Goal: Information Seeking & Learning: Learn about a topic

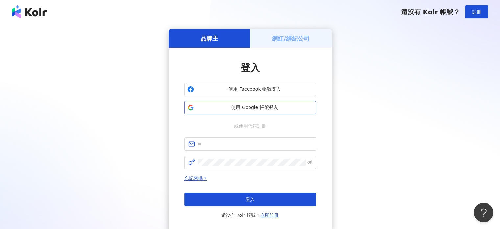
click at [244, 109] on span "使用 Google 帳號登入" at bounding box center [255, 107] width 116 height 7
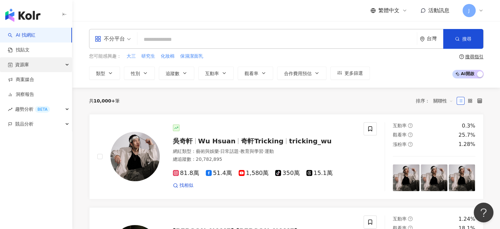
click at [30, 65] on div "資源庫" at bounding box center [36, 64] width 72 height 15
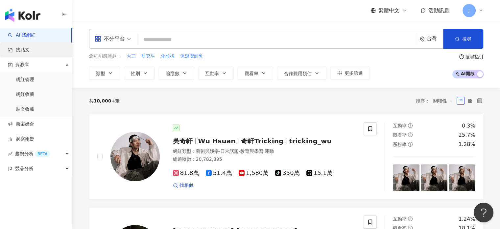
click at [29, 52] on link "找貼文" at bounding box center [19, 50] width 22 height 7
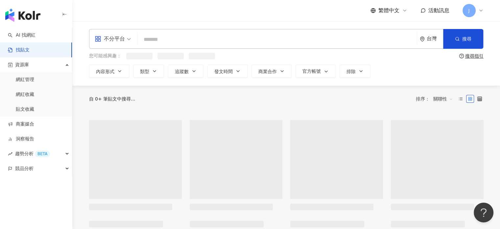
click at [160, 41] on input "search" at bounding box center [277, 39] width 274 height 14
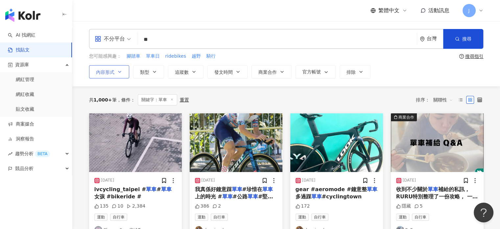
click at [117, 72] on icon "button" at bounding box center [119, 71] width 5 height 5
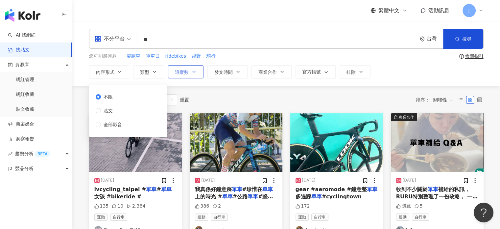
click at [171, 73] on button "追蹤數" at bounding box center [186, 71] width 36 height 13
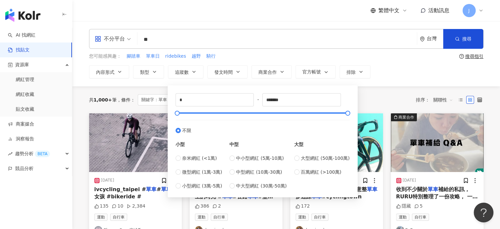
click at [153, 85] on div "不分平台 ** 台灣 搜尋 您可能感興趣： 腳踏車 單車日 ridebikes 越野 騎行 搜尋指引 內容形式 類型 追蹤數 發文時間 商業合作 官方帳號 排…" at bounding box center [286, 53] width 428 height 65
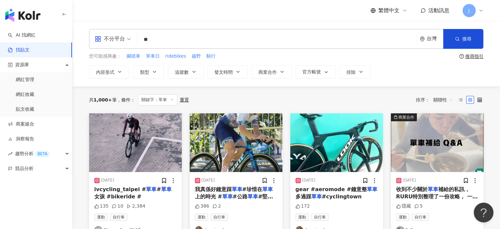
click at [438, 100] on span "關聯性" at bounding box center [443, 99] width 20 height 11
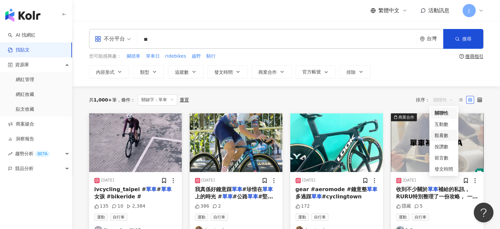
scroll to position [33, 0]
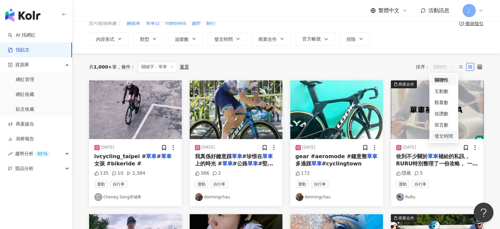
click at [442, 136] on div "發文時間" at bounding box center [444, 135] width 18 height 7
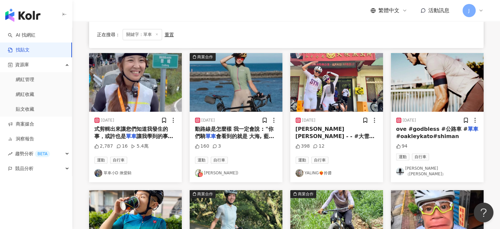
scroll to position [197, 0]
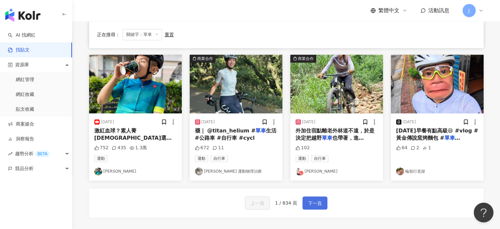
click at [316, 200] on span "下一頁" at bounding box center [315, 203] width 14 height 8
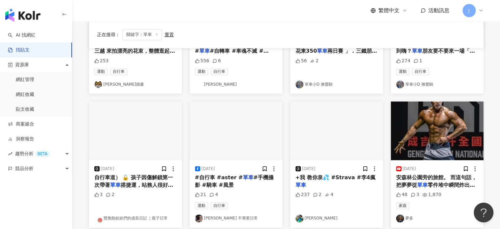
scroll to position [395, 0]
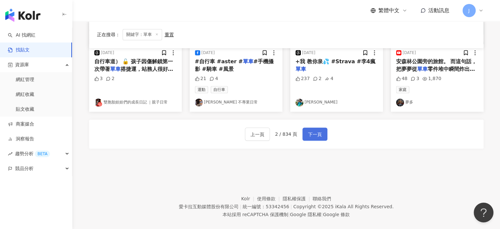
click at [313, 136] on span "下一頁" at bounding box center [315, 134] width 14 height 8
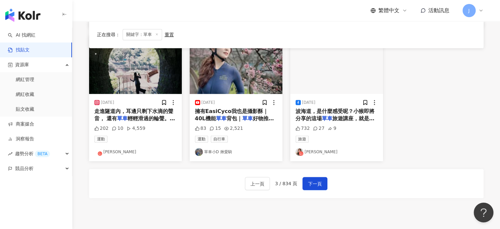
scroll to position [362, 0]
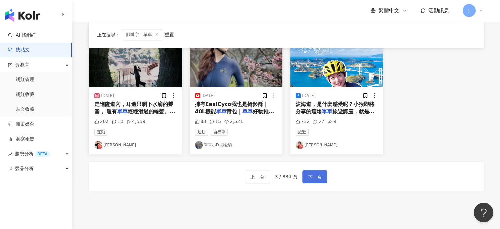
click at [308, 173] on span "下一頁" at bounding box center [315, 177] width 14 height 8
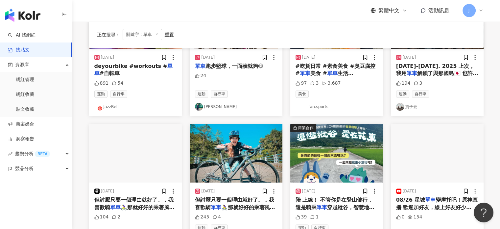
scroll to position [329, 0]
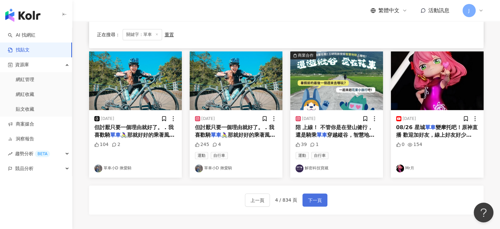
click at [315, 202] on span "下一頁" at bounding box center [315, 200] width 14 height 8
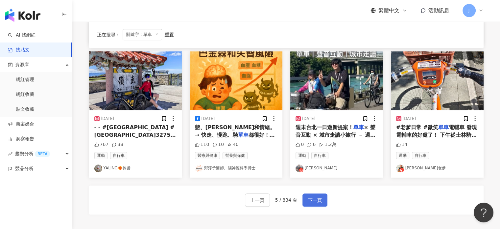
click at [314, 196] on span "下一頁" at bounding box center [315, 200] width 14 height 8
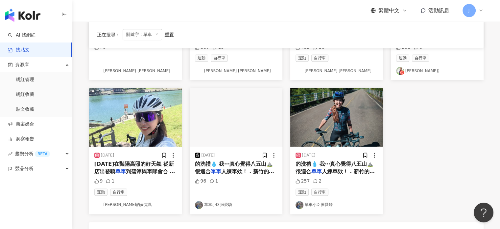
scroll to position [395, 0]
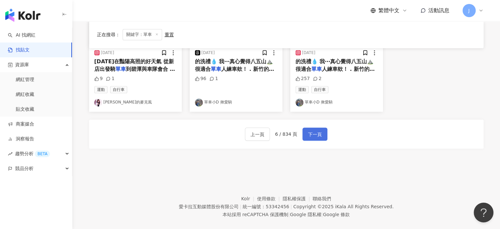
click at [315, 130] on span "下一頁" at bounding box center [315, 134] width 14 height 8
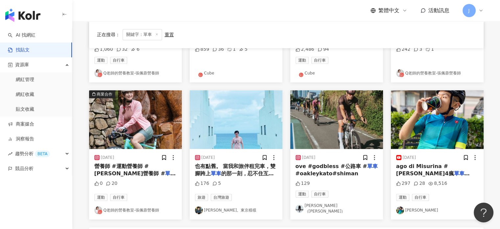
scroll to position [332, 0]
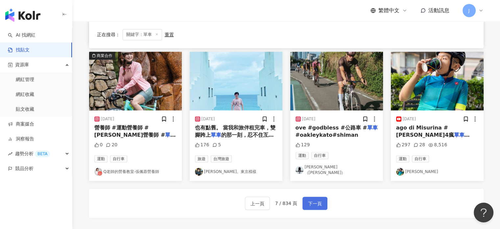
click at [317, 196] on button "下一頁" at bounding box center [315, 202] width 25 height 13
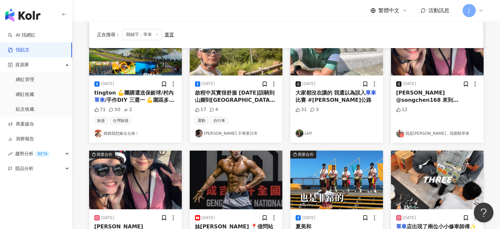
scroll to position [0, 0]
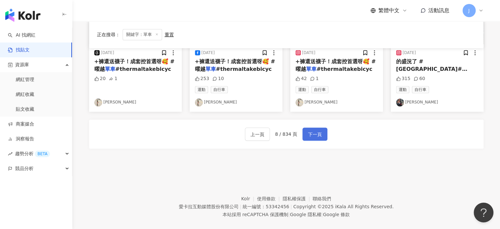
click at [314, 133] on span "下一頁" at bounding box center [315, 134] width 14 height 8
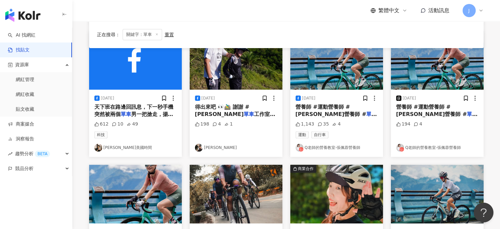
scroll to position [329, 0]
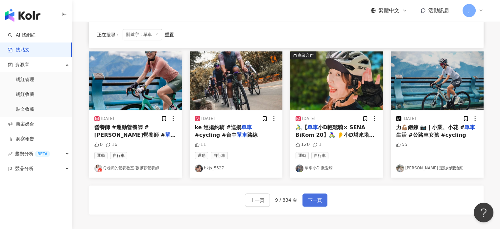
click at [312, 203] on button "下一頁" at bounding box center [315, 199] width 25 height 13
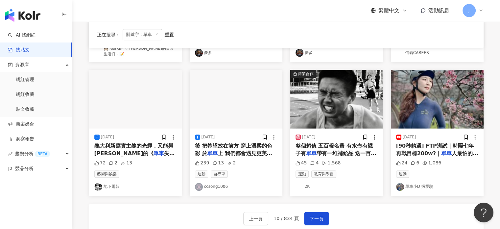
scroll to position [403, 0]
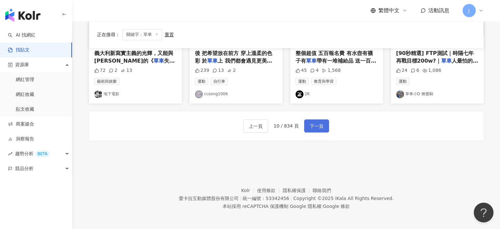
click at [322, 126] on button "下一頁" at bounding box center [316, 125] width 25 height 13
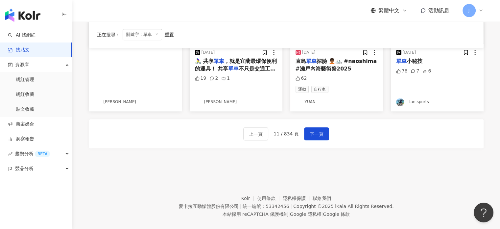
scroll to position [337, 0]
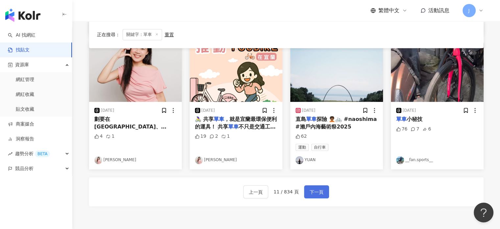
click at [311, 190] on span "下一頁" at bounding box center [317, 192] width 14 height 8
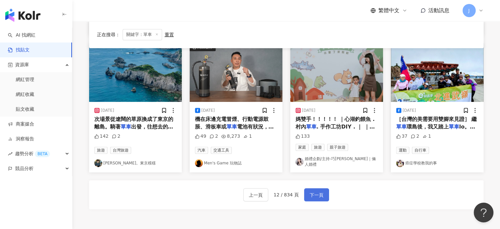
click at [311, 191] on span "下一頁" at bounding box center [317, 195] width 14 height 8
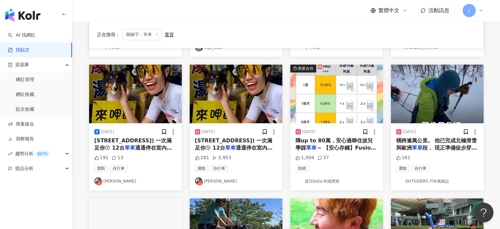
scroll to position [395, 0]
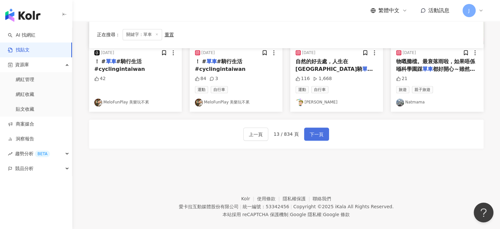
click at [313, 133] on span "下一頁" at bounding box center [317, 134] width 14 height 8
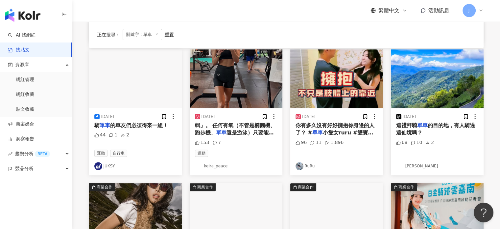
scroll to position [329, 0]
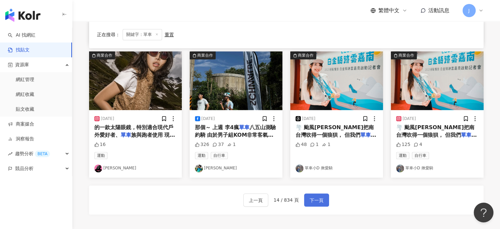
click at [316, 197] on span "下一頁" at bounding box center [317, 200] width 14 height 8
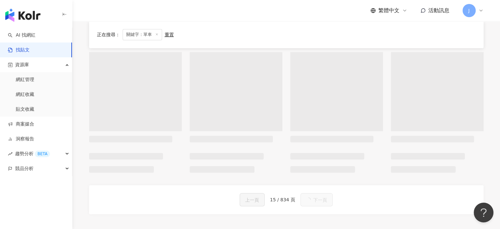
scroll to position [338, 0]
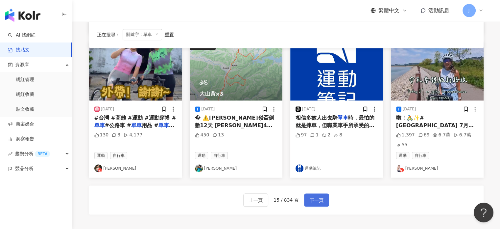
click at [312, 201] on span "下一頁" at bounding box center [317, 200] width 14 height 8
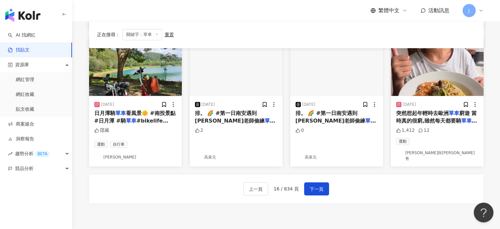
scroll to position [403, 0]
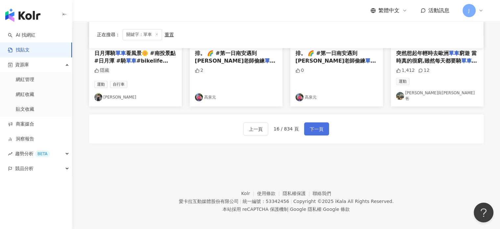
click at [321, 125] on span "下一頁" at bounding box center [317, 129] width 14 height 8
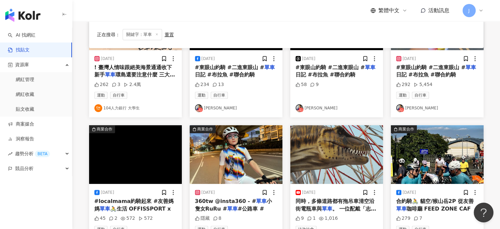
scroll to position [362, 0]
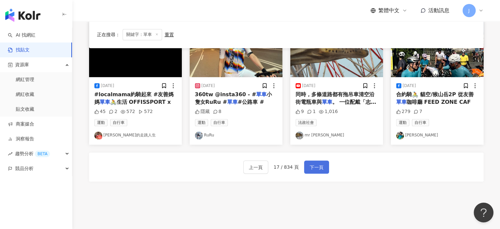
click at [313, 168] on span "下一頁" at bounding box center [317, 167] width 14 height 8
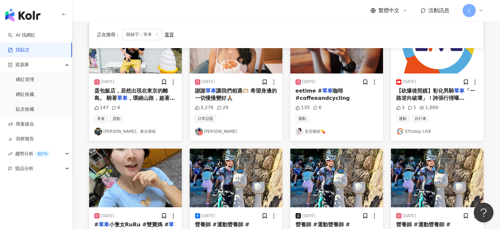
scroll to position [99, 0]
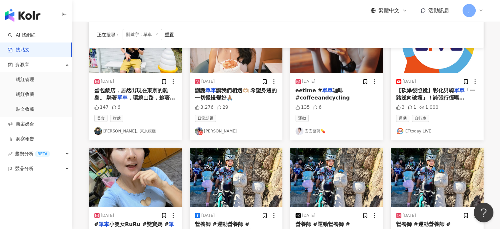
click at [228, 96] on span "讓我們相遇🫶🏼 希望身邊的一切慢慢變好🙏🏽" at bounding box center [236, 93] width 82 height 13
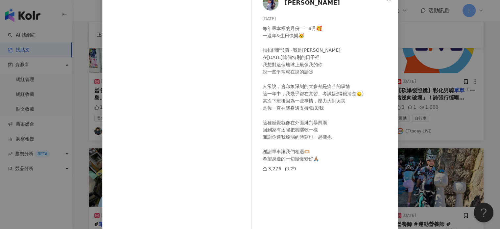
scroll to position [79, 0]
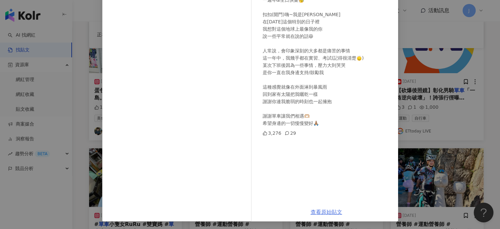
click at [327, 216] on div "查看原始貼文" at bounding box center [326, 211] width 143 height 19
click at [327, 211] on link "查看原始貼文" at bounding box center [327, 211] width 32 height 6
click at [424, 176] on div "[PERSON_NAME][DATE] 每年最幸福的月份——8月🥰 一週年&生日快樂🥳 扣扣(開門)嗨~我是[PERSON_NAME] 在[DATE]這個特別…" at bounding box center [250, 114] width 500 height 229
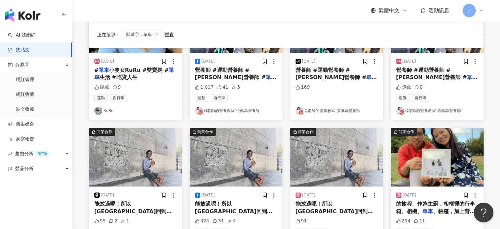
scroll to position [329, 0]
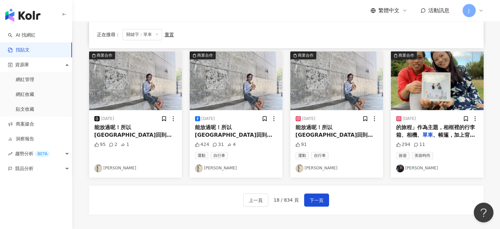
click at [338, 139] on mark "單車" at bounding box center [343, 142] width 11 height 6
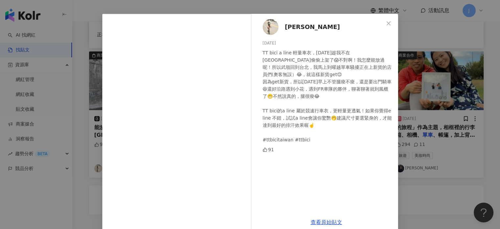
scroll to position [29, 0]
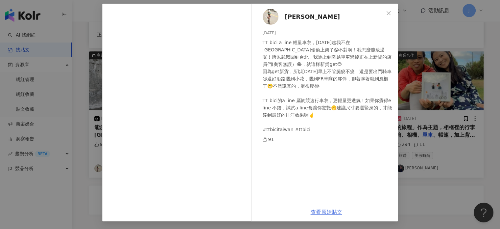
click at [324, 213] on link "查看原始貼文" at bounding box center [327, 211] width 32 height 6
click at [465, 85] on div "[PERSON_NAME] [DATE] TT bici a line 輕量車衣，[DATE]趁我不在台北偷偷上架了😱不對啊！我怎麼能放過呢！所以武嶺回到台北…" at bounding box center [250, 114] width 500 height 229
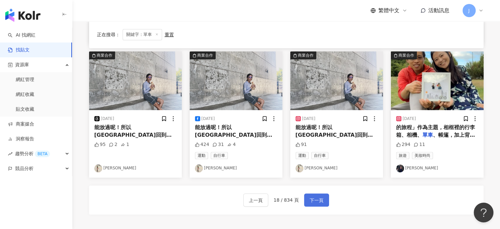
click at [321, 198] on span "下一頁" at bounding box center [317, 200] width 14 height 8
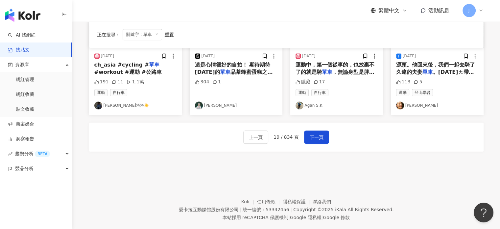
scroll to position [362, 0]
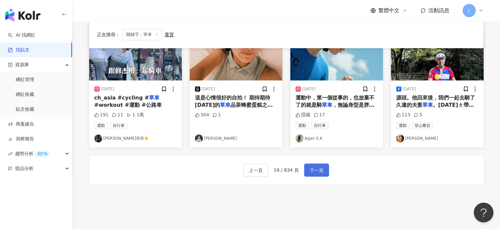
click at [321, 169] on span "下一頁" at bounding box center [317, 170] width 14 height 8
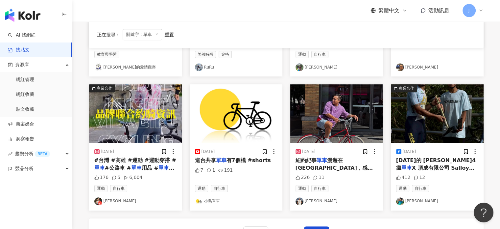
scroll to position [329, 0]
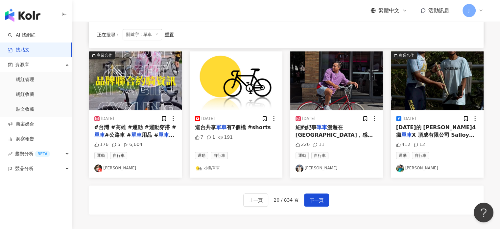
click at [328, 196] on div "上一頁 20 / 834 頁 下一頁" at bounding box center [286, 199] width 395 height 29
click at [322, 201] on span "下一頁" at bounding box center [317, 200] width 14 height 8
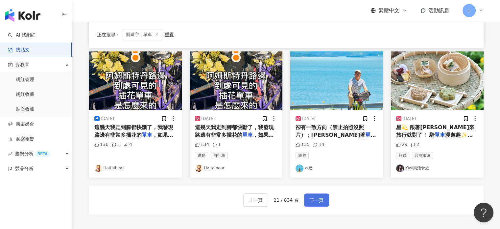
click at [325, 204] on button "下一頁" at bounding box center [316, 199] width 25 height 13
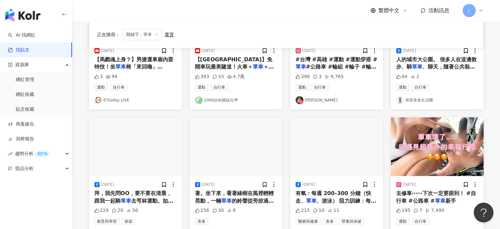
scroll to position [395, 0]
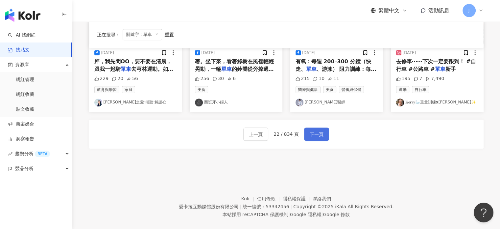
click at [318, 136] on span "下一頁" at bounding box center [317, 134] width 14 height 8
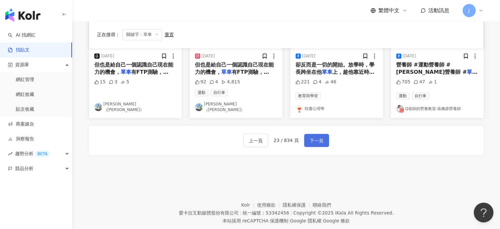
click at [316, 136] on span "下一頁" at bounding box center [317, 140] width 14 height 8
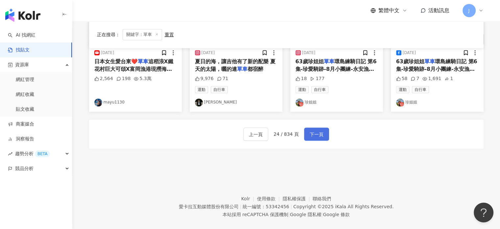
click at [318, 135] on span "下一頁" at bounding box center [317, 134] width 14 height 8
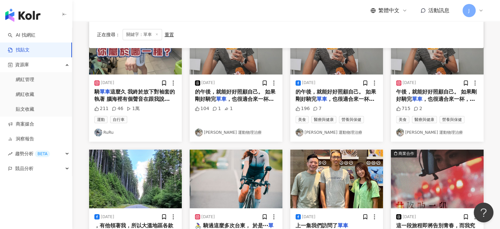
scroll to position [0, 0]
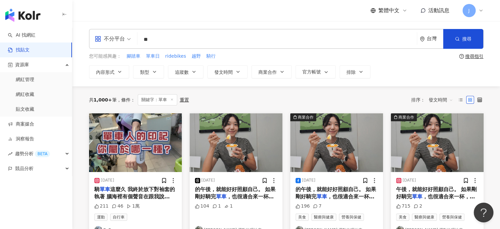
click at [185, 40] on input "**" at bounding box center [277, 39] width 274 height 14
type input "*"
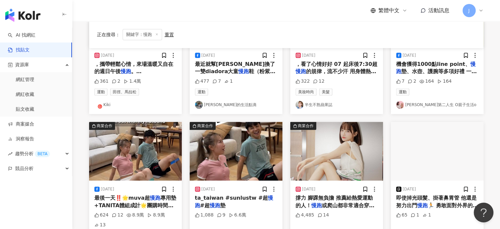
scroll to position [329, 0]
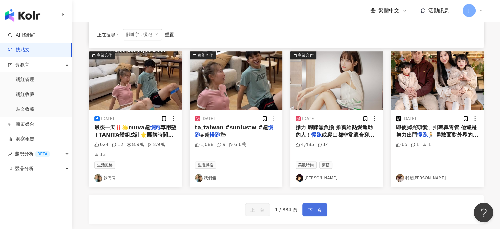
click at [320, 206] on span "下一頁" at bounding box center [315, 210] width 14 height 8
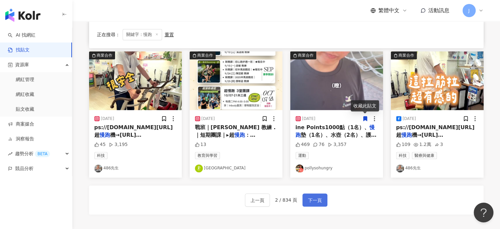
click at [314, 200] on span "下一頁" at bounding box center [315, 200] width 14 height 8
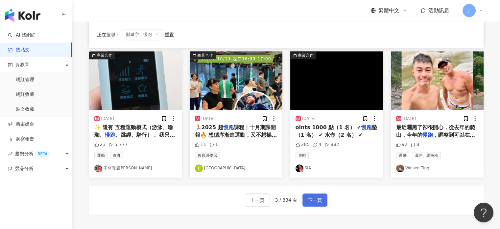
click at [314, 199] on span "下一頁" at bounding box center [315, 200] width 14 height 8
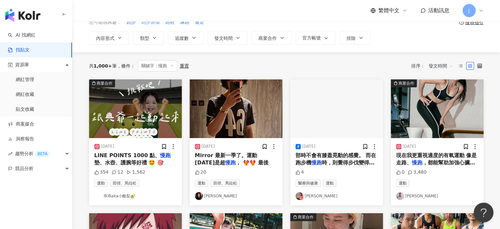
scroll to position [0, 0]
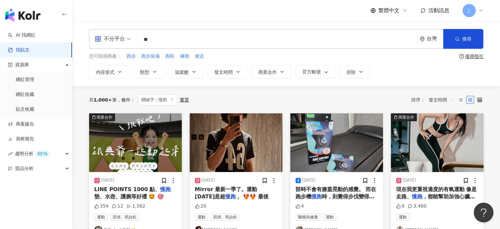
click at [194, 41] on input "**" at bounding box center [277, 39] width 274 height 14
type input "*"
type input "**"
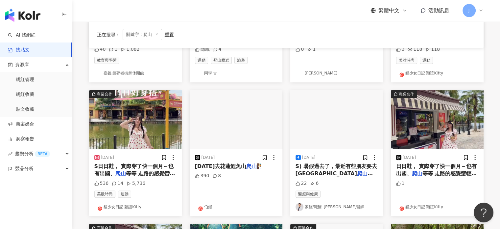
scroll to position [33, 0]
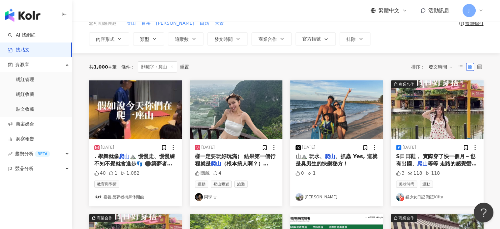
click at [237, 155] on span "樣一定要玩好玩滿） 結果第一個行程就是" at bounding box center [235, 159] width 81 height 13
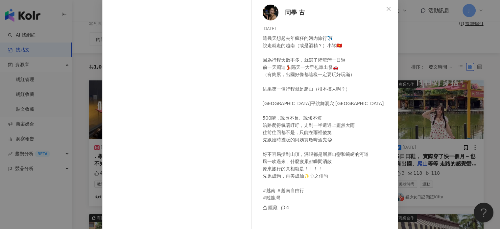
scroll to position [71, 0]
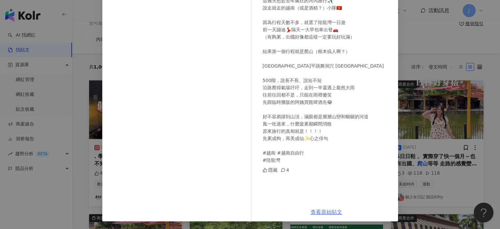
click at [324, 210] on link "查看原始貼文" at bounding box center [327, 211] width 32 height 6
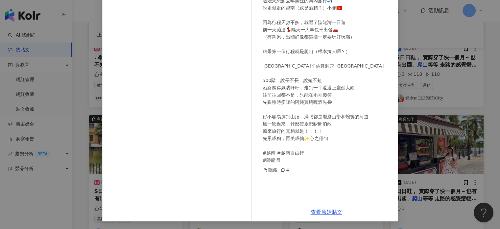
click at [439, 149] on div "同學 古 [DATE] 這幾天想起去年瘋狂的河內旅行✈️ 說走就走的越南（或是酒精？）小隊🇻🇳 因為行程天數不多，就選了陸龍灣一日遊 前一天蹦迪💃🏻隔天一大早…" at bounding box center [250, 114] width 500 height 229
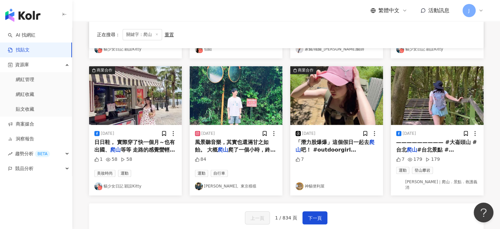
scroll to position [329, 0]
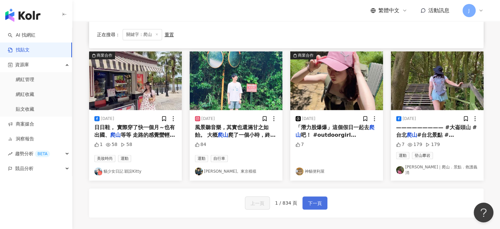
click at [318, 196] on button "下一頁" at bounding box center [315, 202] width 25 height 13
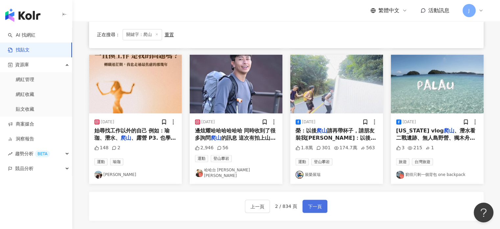
click at [314, 202] on span "下一頁" at bounding box center [315, 206] width 14 height 8
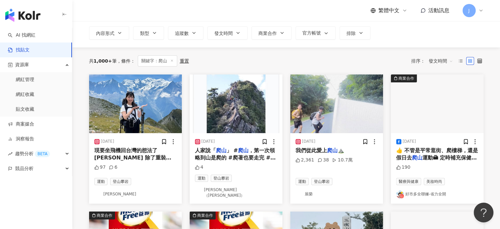
scroll to position [0, 0]
